Goal: Find specific page/section: Find specific page/section

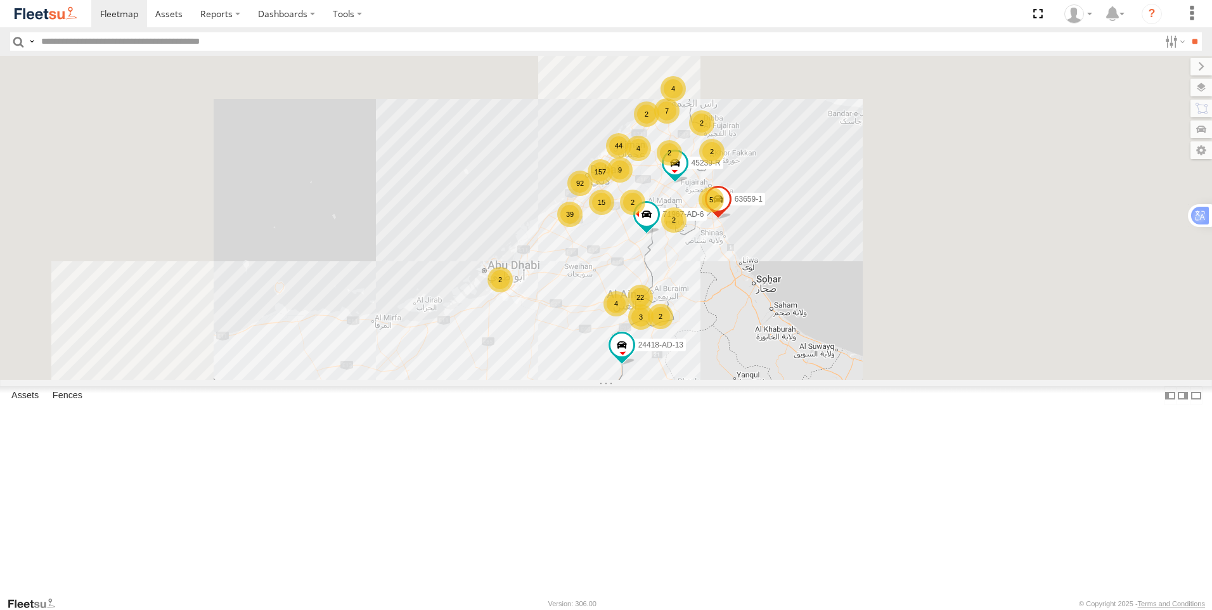
drag, startPoint x: 0, startPoint y: 0, endPoint x: 127, endPoint y: 44, distance: 134.7
click at [127, 44] on input "text" at bounding box center [598, 41] width 1124 height 18
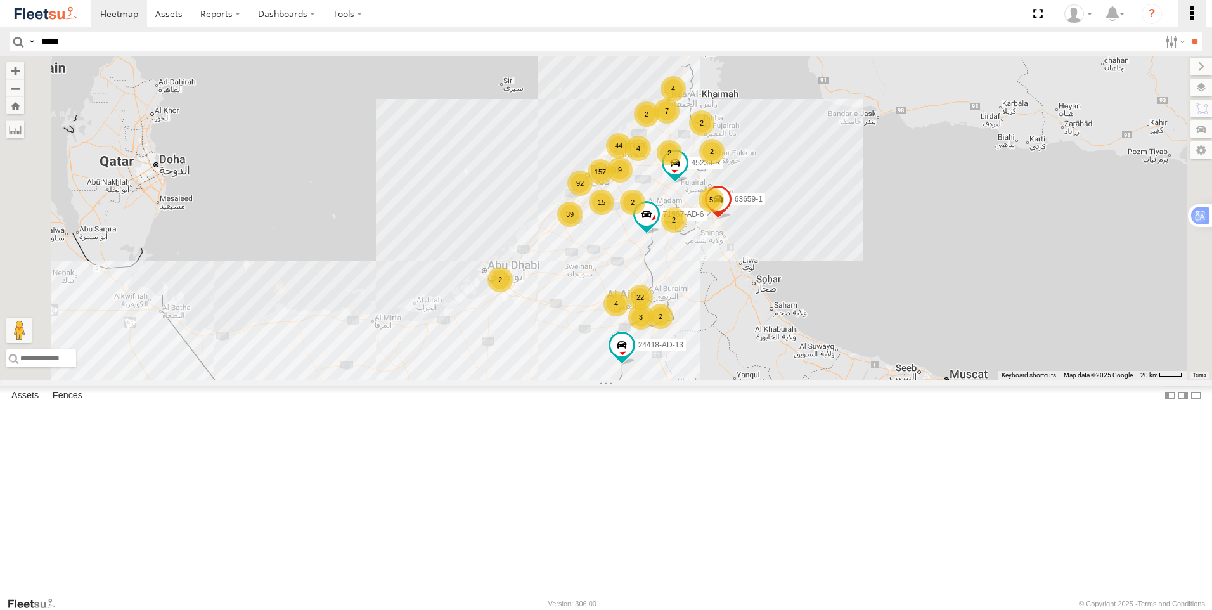
type input "*****"
click at [1188, 40] on input "**" at bounding box center [1195, 41] width 15 height 18
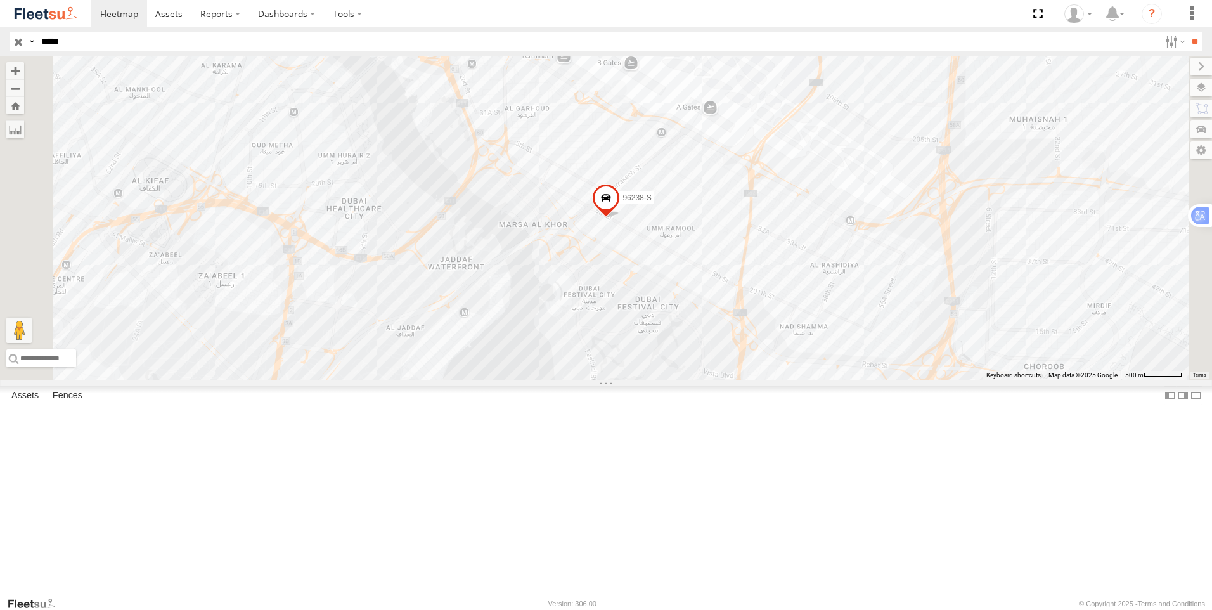
click at [620, 218] on span at bounding box center [606, 201] width 28 height 34
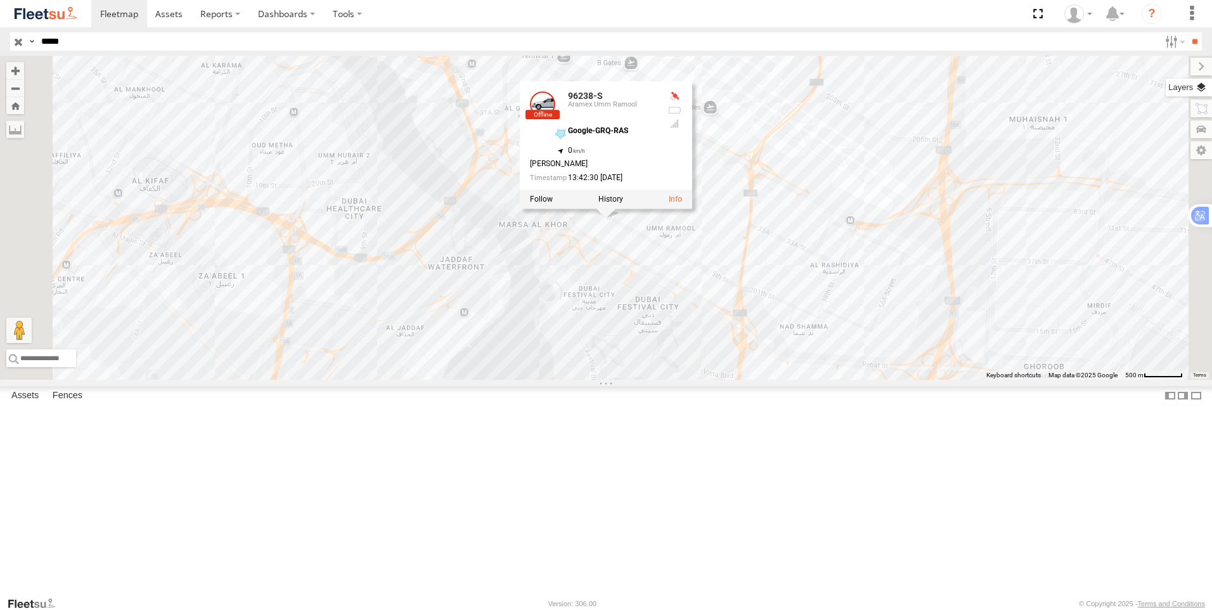
click at [1200, 79] on label at bounding box center [1189, 88] width 46 height 18
click at [0, 0] on label at bounding box center [0, 0] width 0 height 0
click at [0, 0] on span "Fences" at bounding box center [0, 0] width 0 height 0
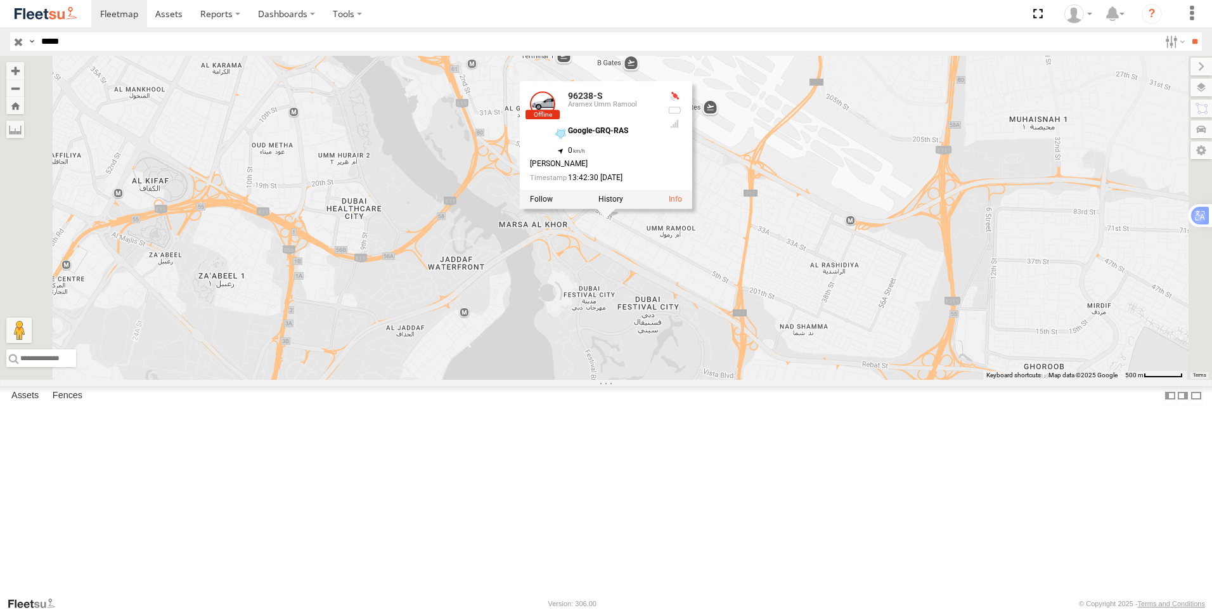
click at [0, 0] on span "Assets" at bounding box center [0, 0] width 0 height 0
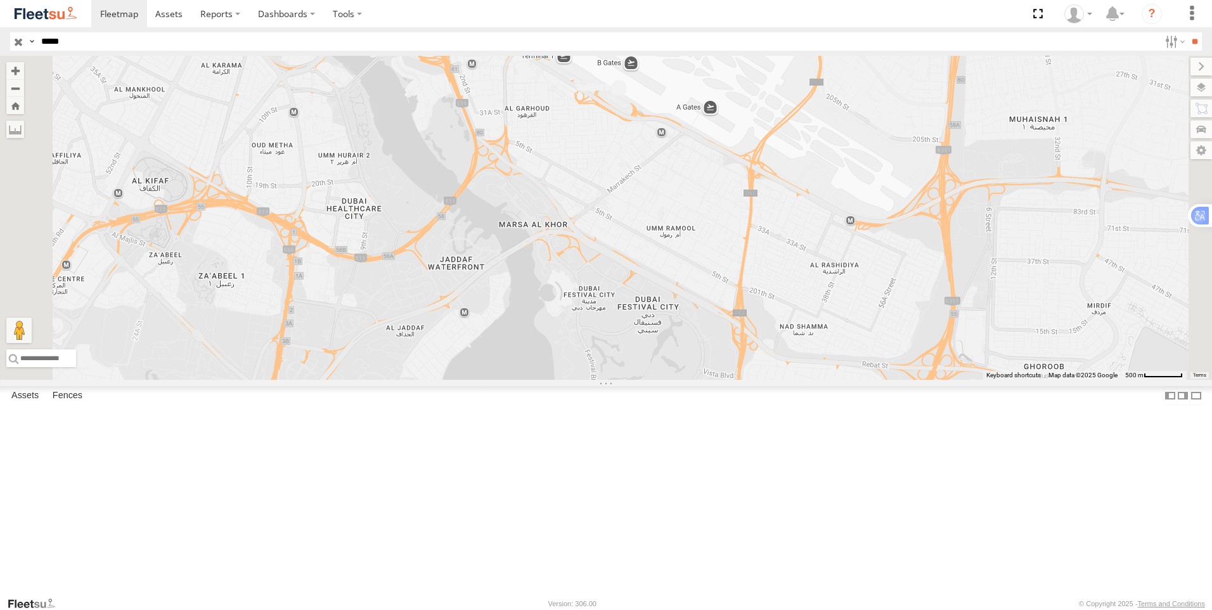
click at [0, 0] on label at bounding box center [0, 0] width 0 height 0
click at [0, 0] on span "Satellite + Roadmap" at bounding box center [0, 0] width 0 height 0
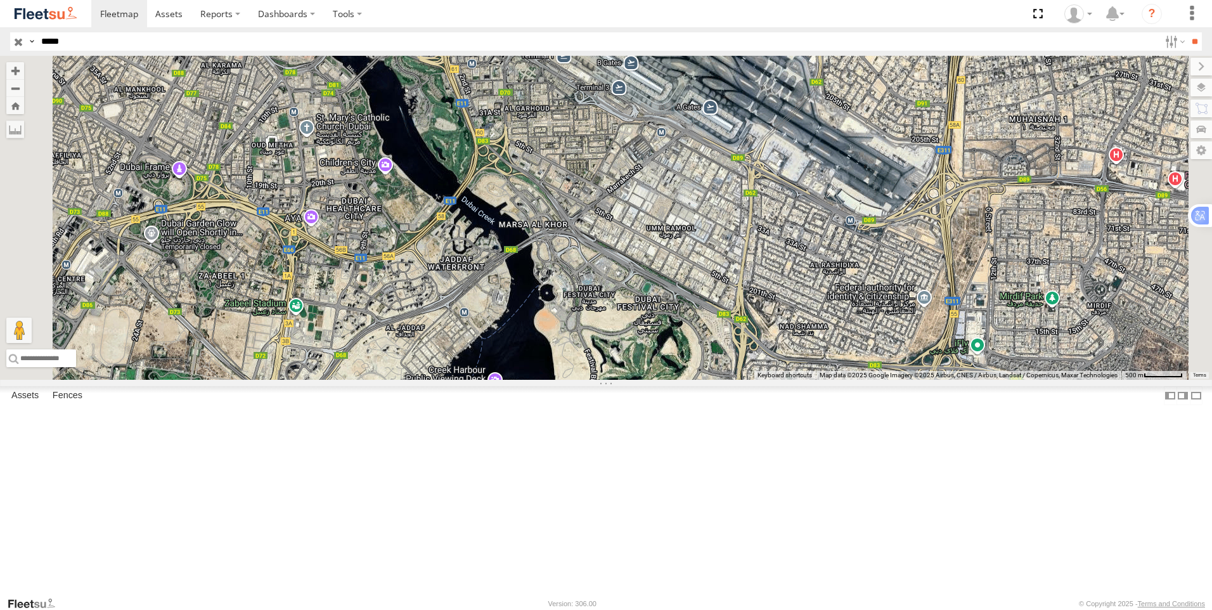
click at [0, 0] on label at bounding box center [0, 0] width 0 height 0
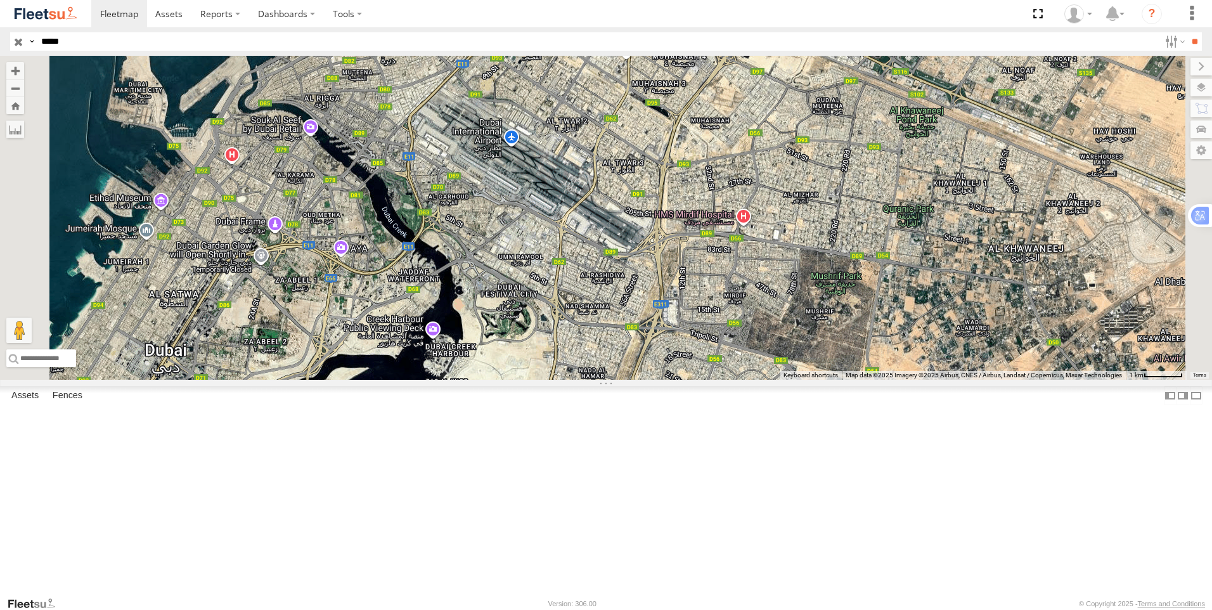
click at [0, 0] on div "96238-S" at bounding box center [0, 0] width 0 height 0
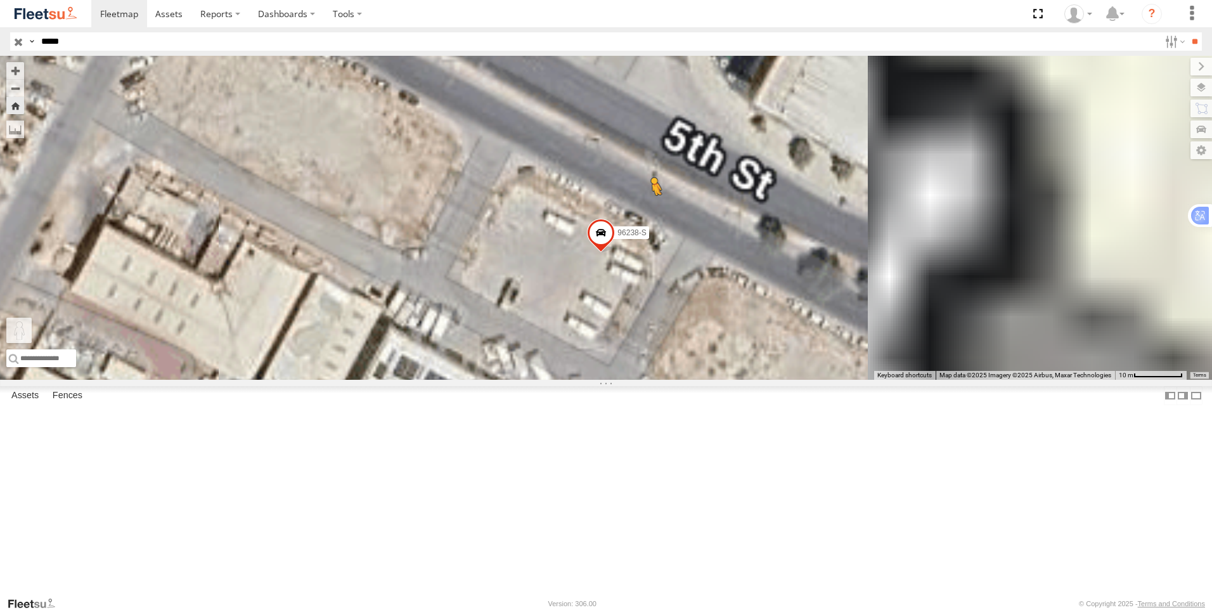
drag, startPoint x: 336, startPoint y: 545, endPoint x: 812, endPoint y: 316, distance: 527.8
click at [812, 316] on div "96238-S To activate drag with keyboard, press Alt + Enter. Once in keyboard dra…" at bounding box center [606, 218] width 1212 height 324
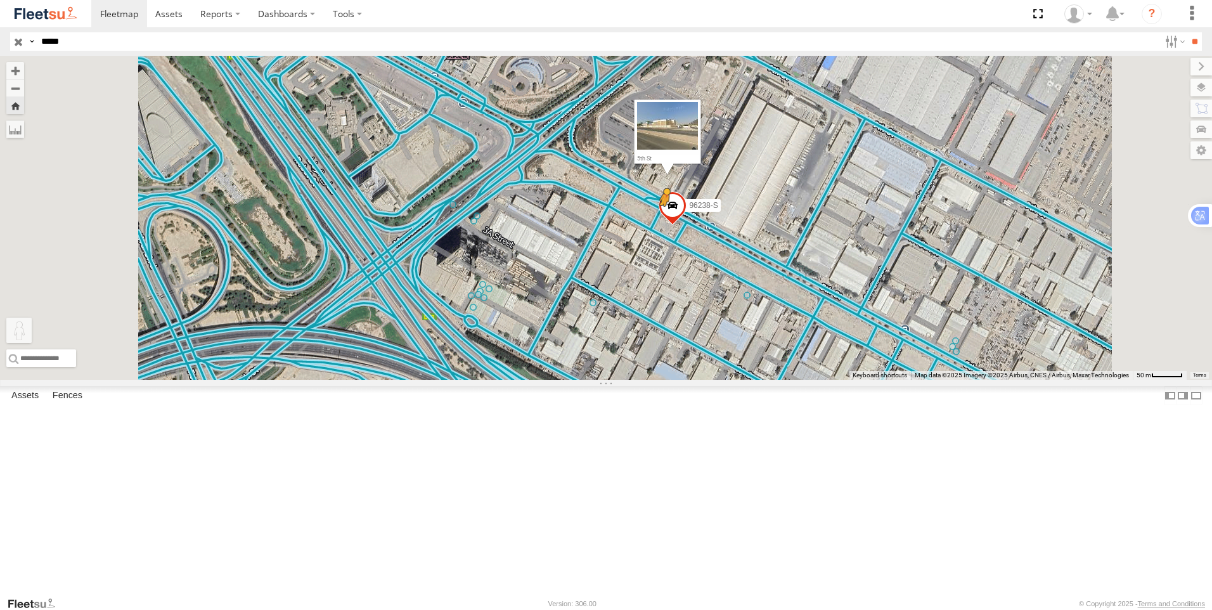
drag, startPoint x: 339, startPoint y: 545, endPoint x: 826, endPoint y: 325, distance: 534.4
click at [826, 325] on div "96238-S To activate drag with keyboard, press Alt + Enter. Once in keyboard dra…" at bounding box center [606, 218] width 1212 height 324
